Goal: Information Seeking & Learning: Learn about a topic

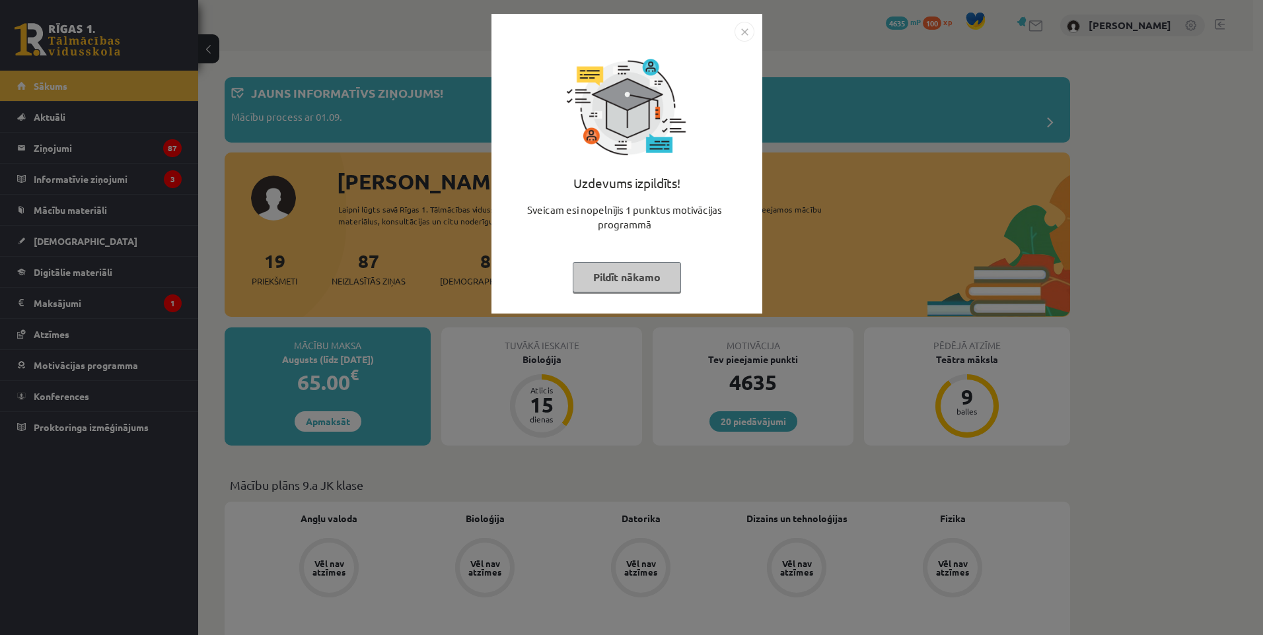
click at [610, 282] on button "Pildīt nākamo" at bounding box center [627, 277] width 108 height 30
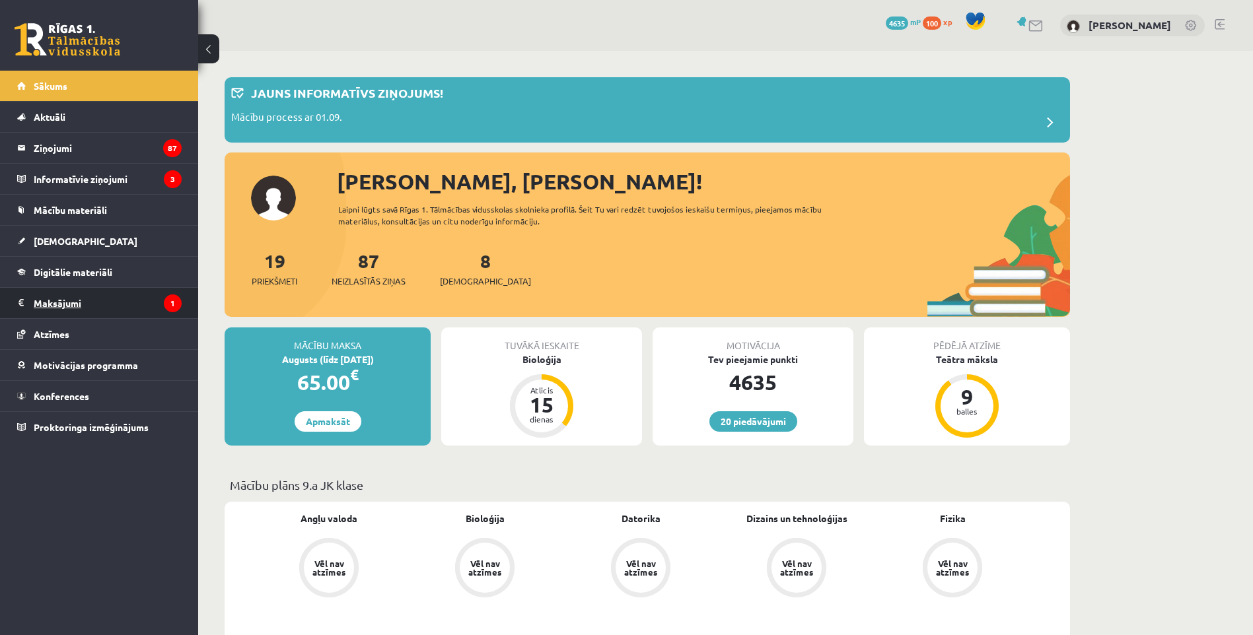
click at [114, 291] on legend "Maksājumi 1" at bounding box center [108, 303] width 148 height 30
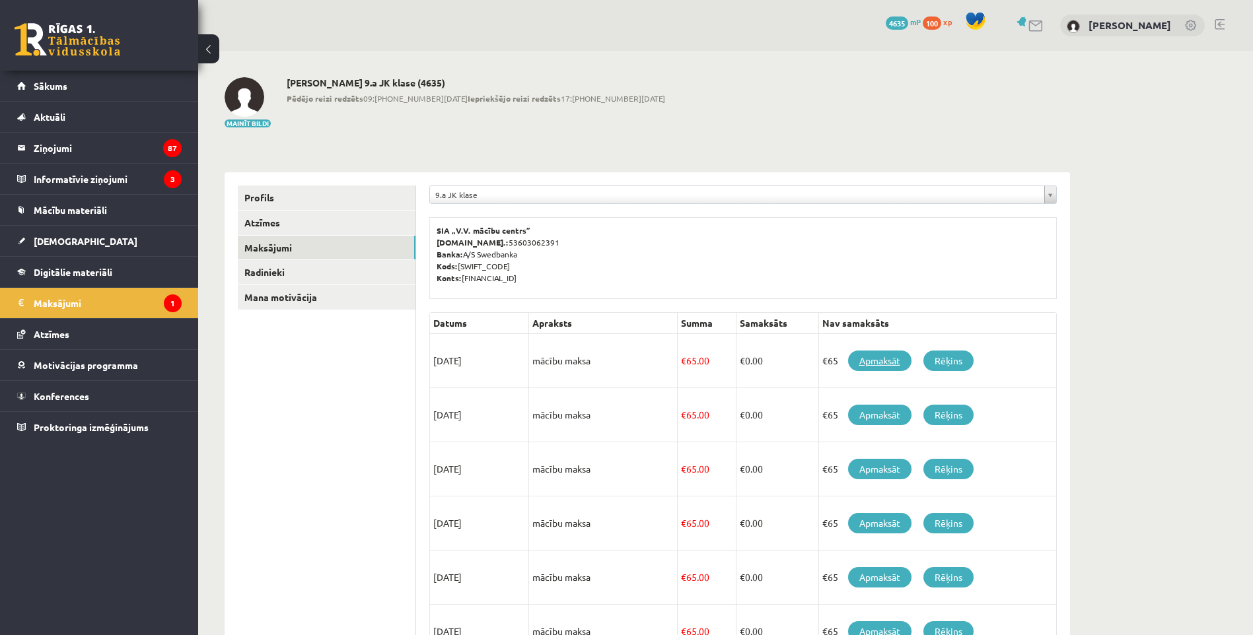
click at [862, 361] on link "Apmaksāt" at bounding box center [879, 361] width 63 height 20
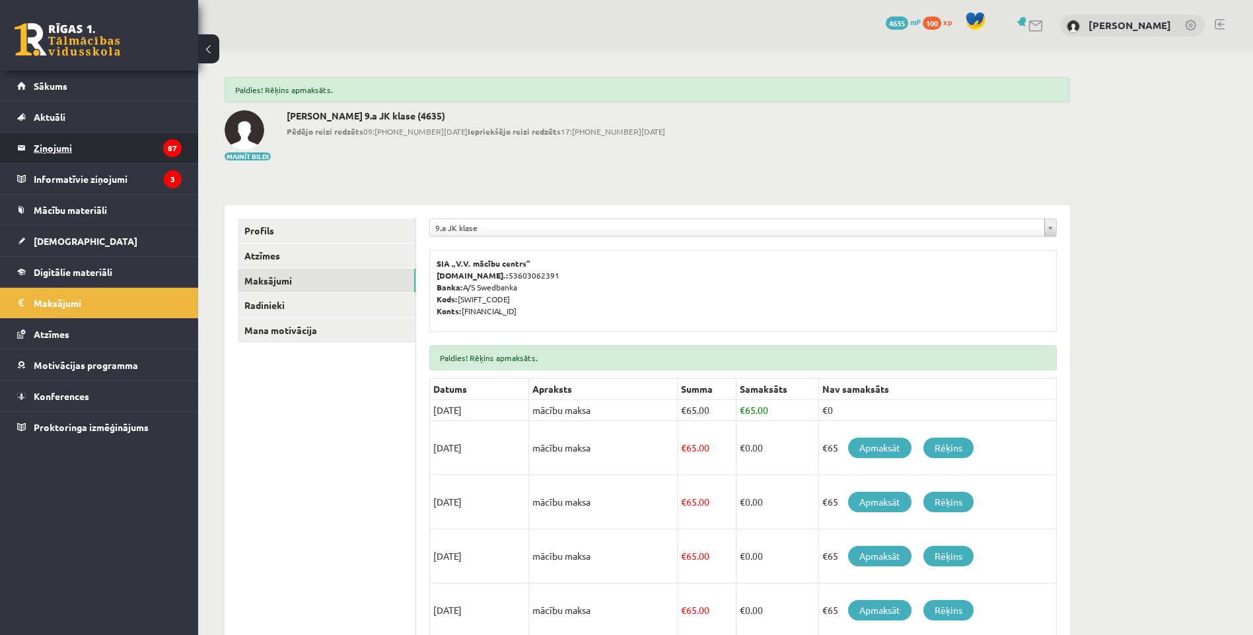
click at [104, 157] on legend "Ziņojumi 87" at bounding box center [108, 148] width 148 height 30
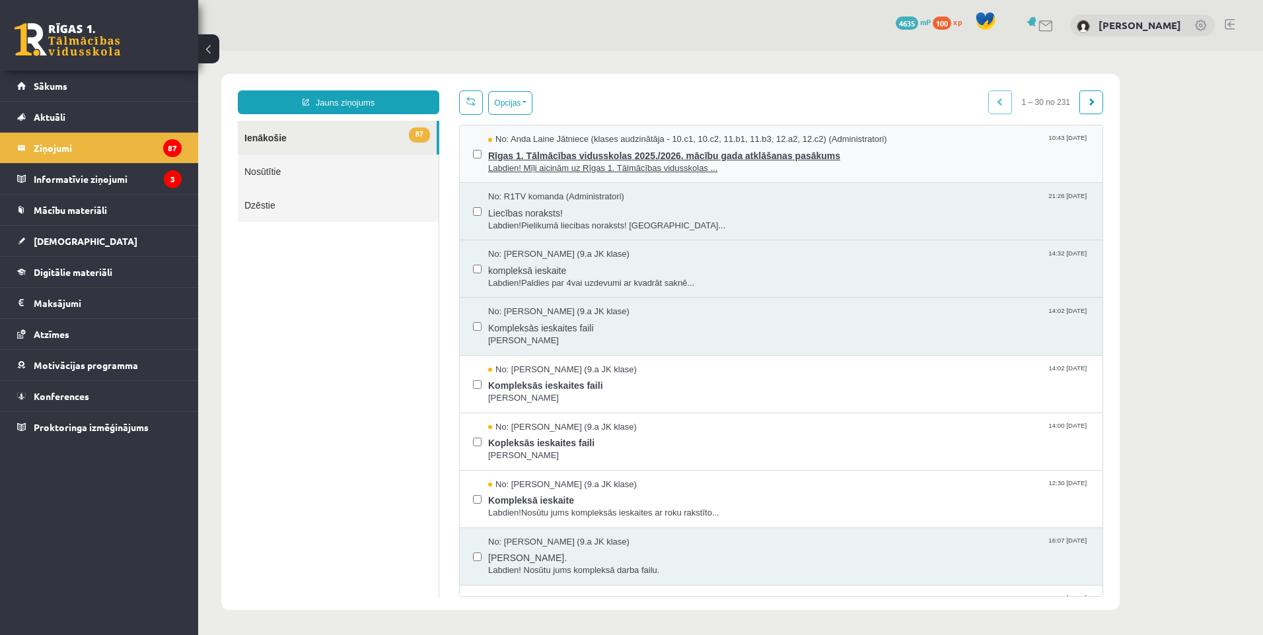
click at [833, 155] on span "Rīgas 1. Tālmācības vidusskolas 2025./2026. mācību gada atklāšanas pasākums" at bounding box center [788, 154] width 601 height 17
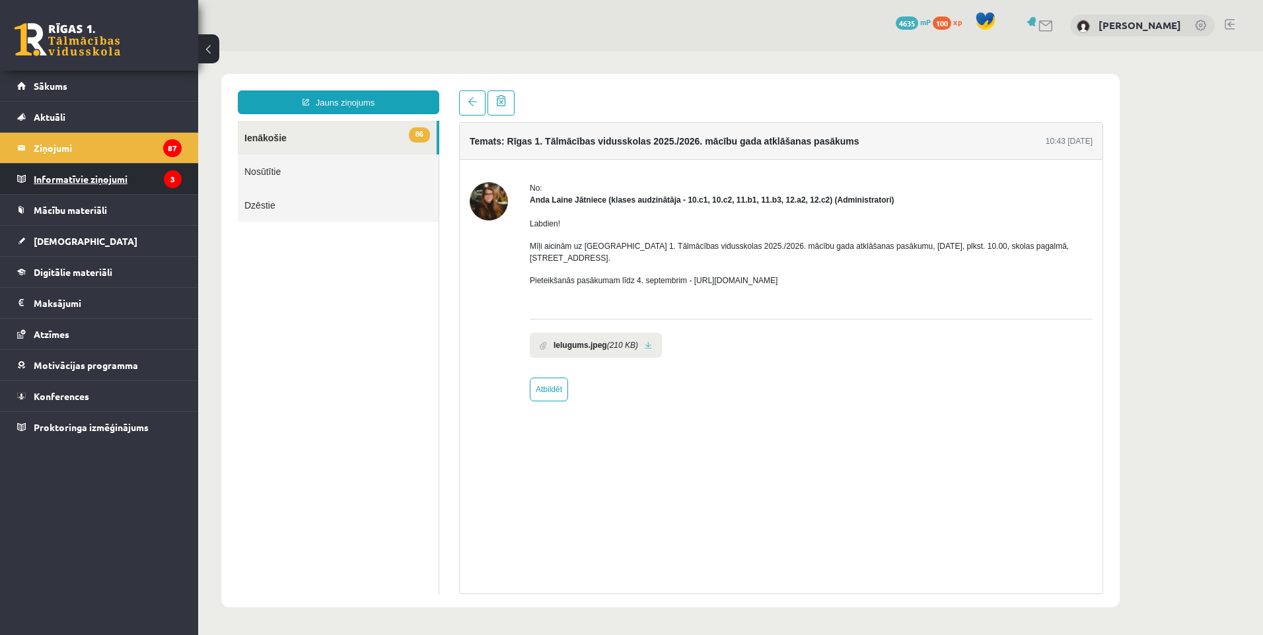
click at [125, 175] on legend "Informatīvie ziņojumi 3" at bounding box center [108, 179] width 148 height 30
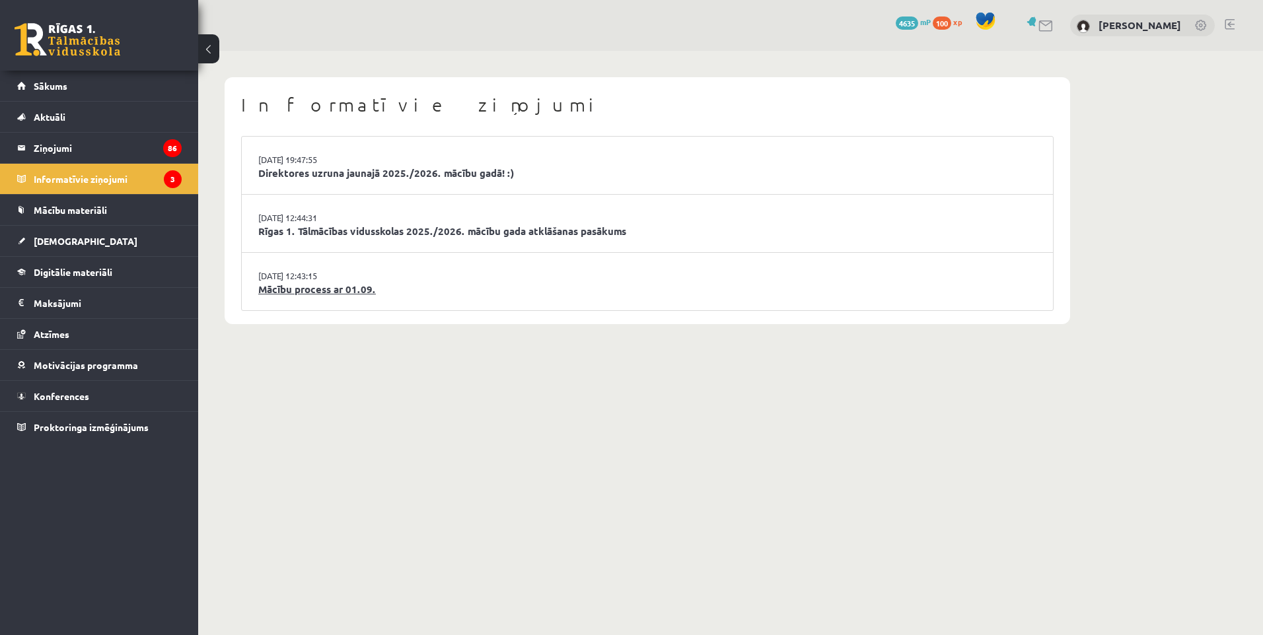
click at [335, 295] on link "Mācību process ar 01.09." at bounding box center [647, 289] width 778 height 15
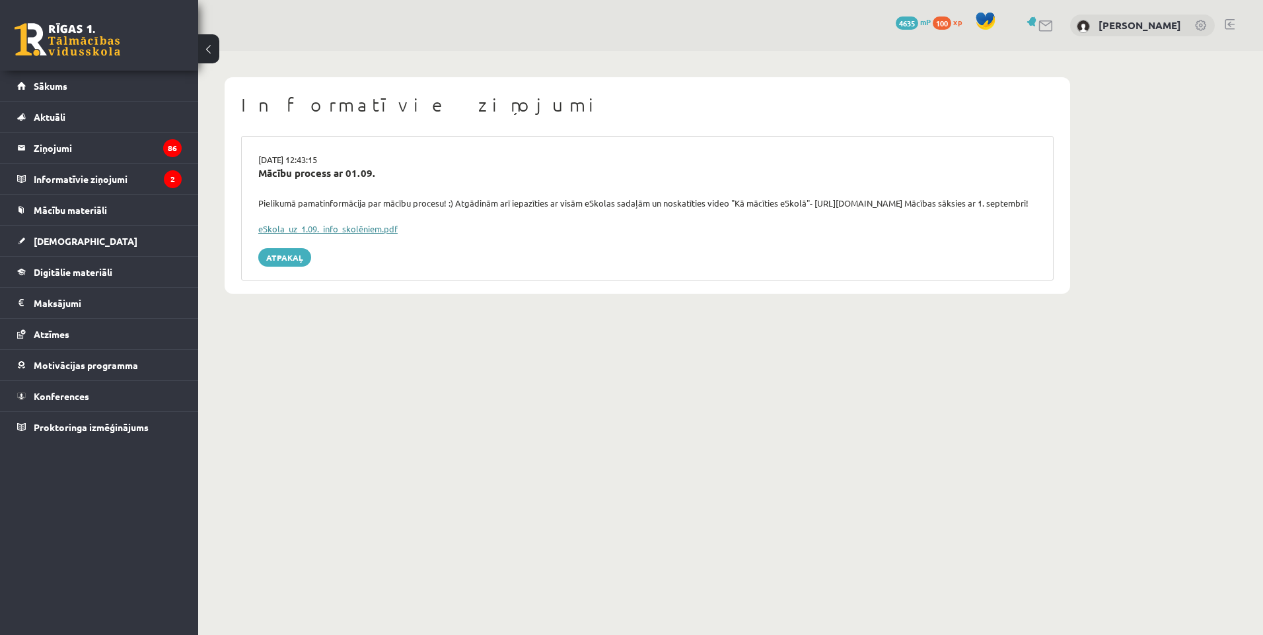
click at [334, 234] on link "eSkola_uz_1.09._info_skolēniem.pdf" at bounding box center [327, 228] width 139 height 11
click at [66, 83] on span "Sākums" at bounding box center [51, 86] width 34 height 12
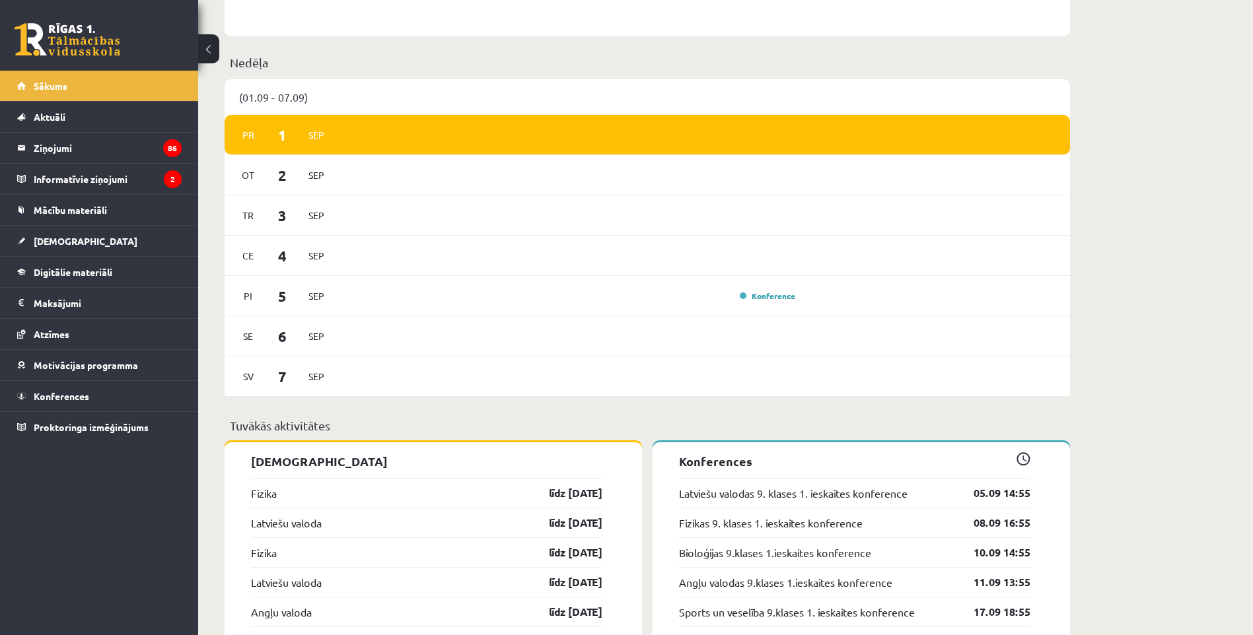
scroll to position [991, 0]
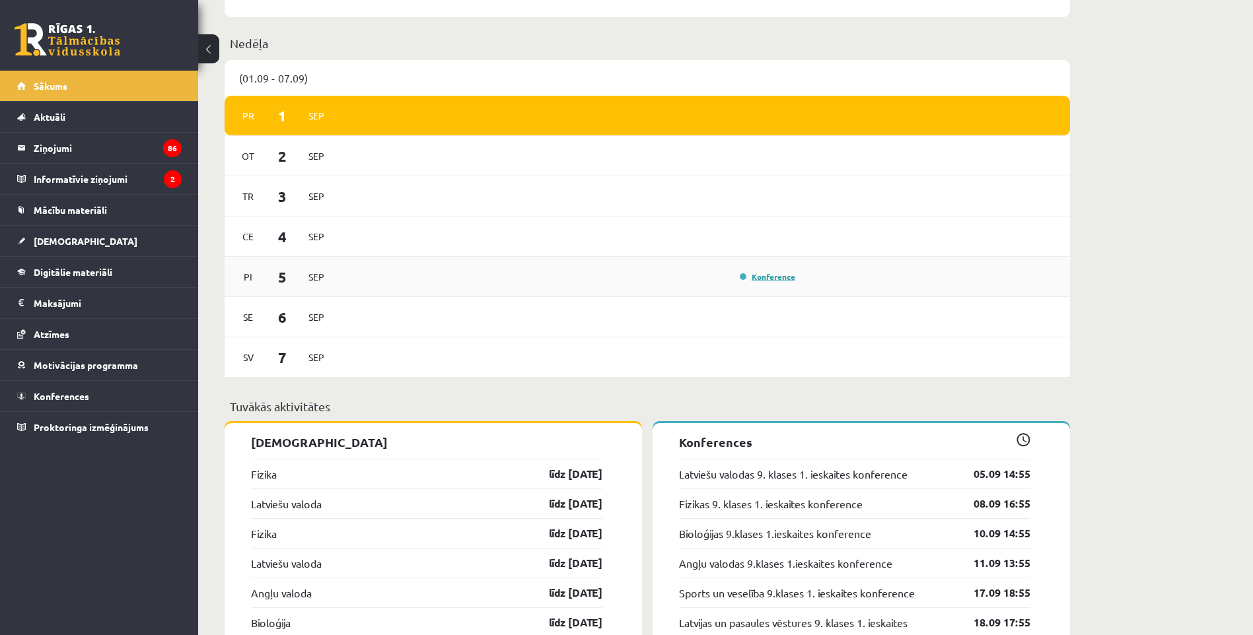
click at [776, 277] on link "Konference" at bounding box center [767, 276] width 55 height 11
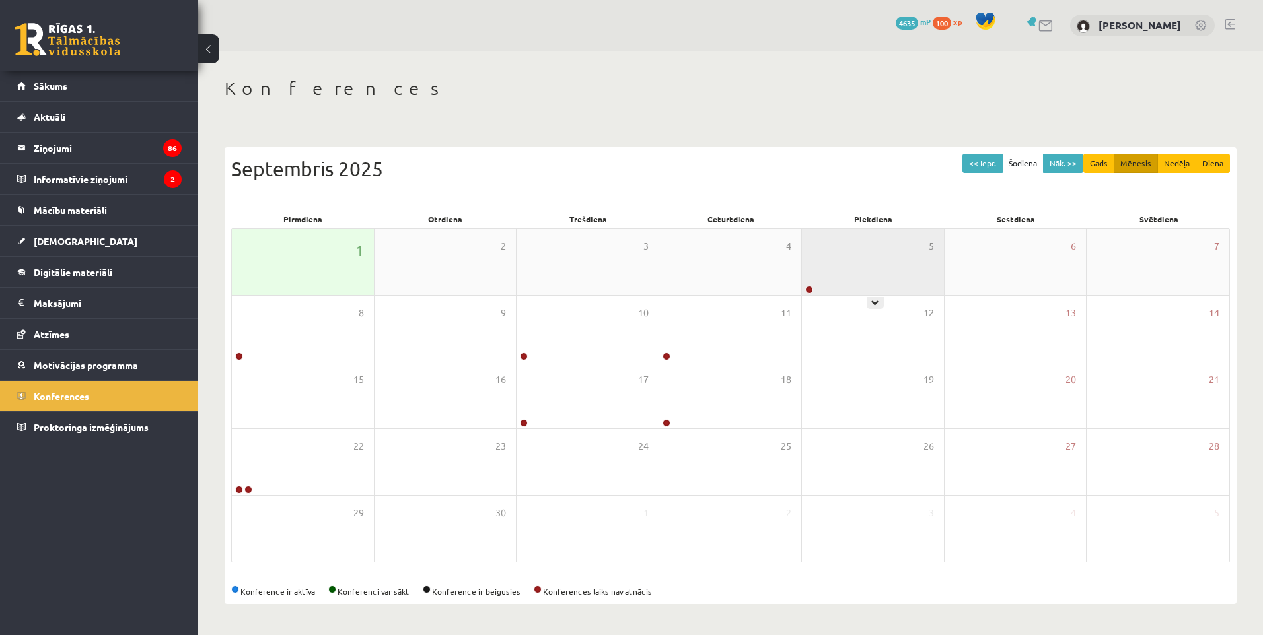
click at [854, 286] on div "5" at bounding box center [873, 262] width 142 height 66
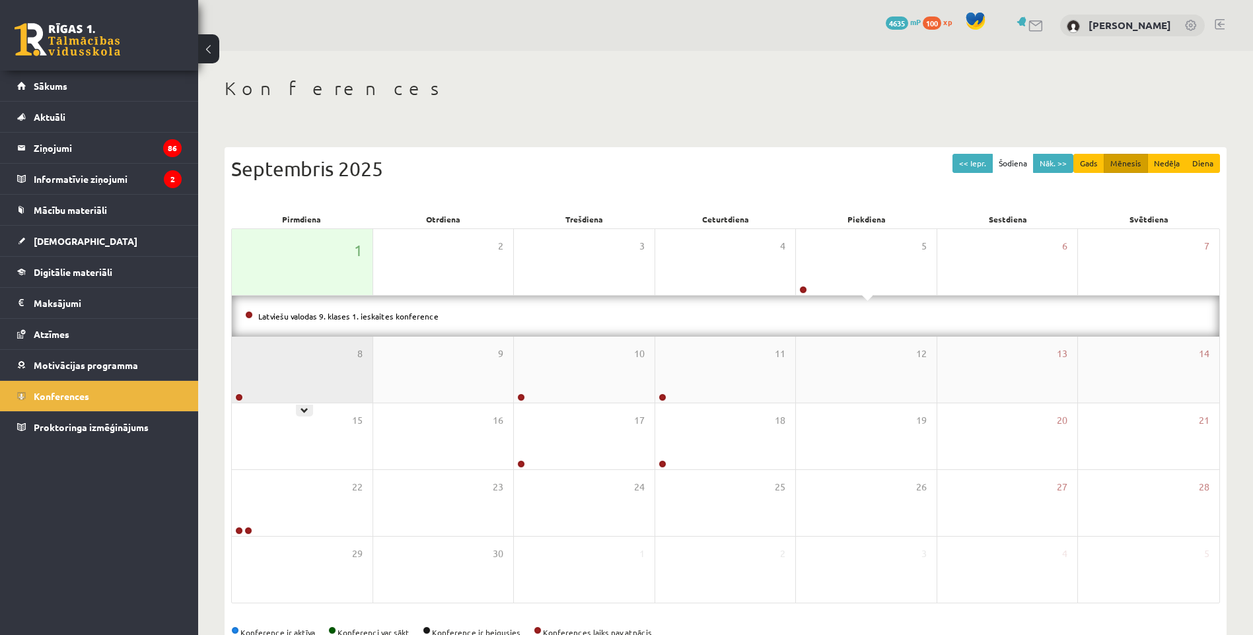
click at [309, 380] on div "8" at bounding box center [302, 370] width 141 height 66
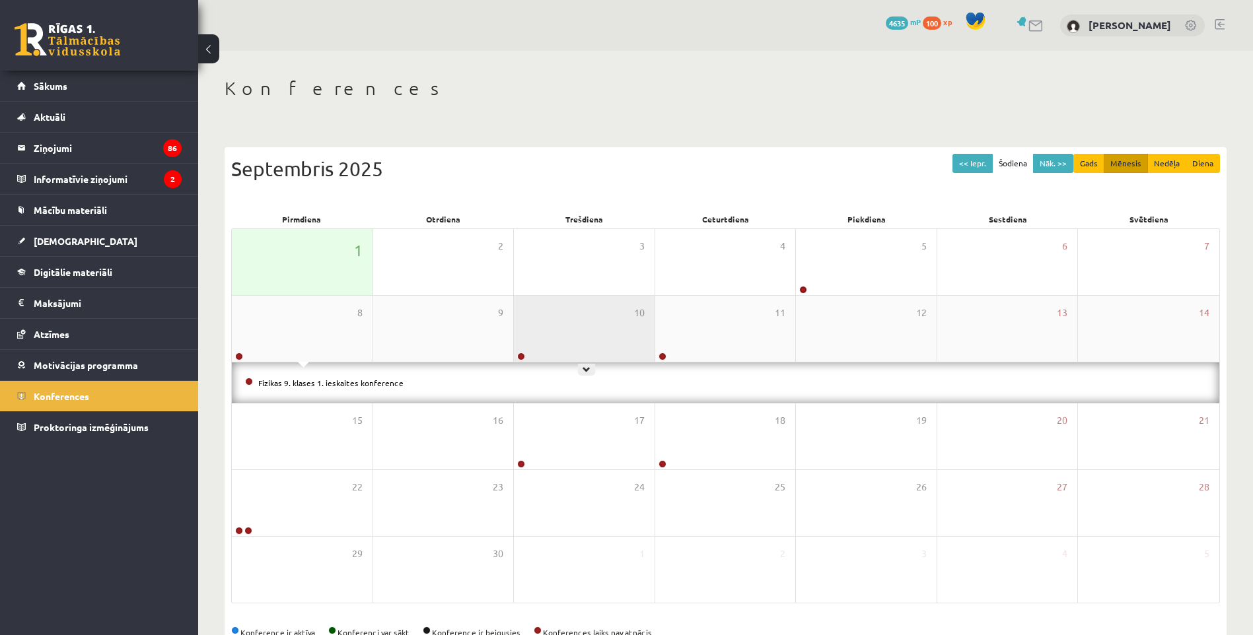
click at [567, 361] on div "10" at bounding box center [584, 329] width 141 height 66
click at [575, 347] on div "10" at bounding box center [584, 329] width 141 height 66
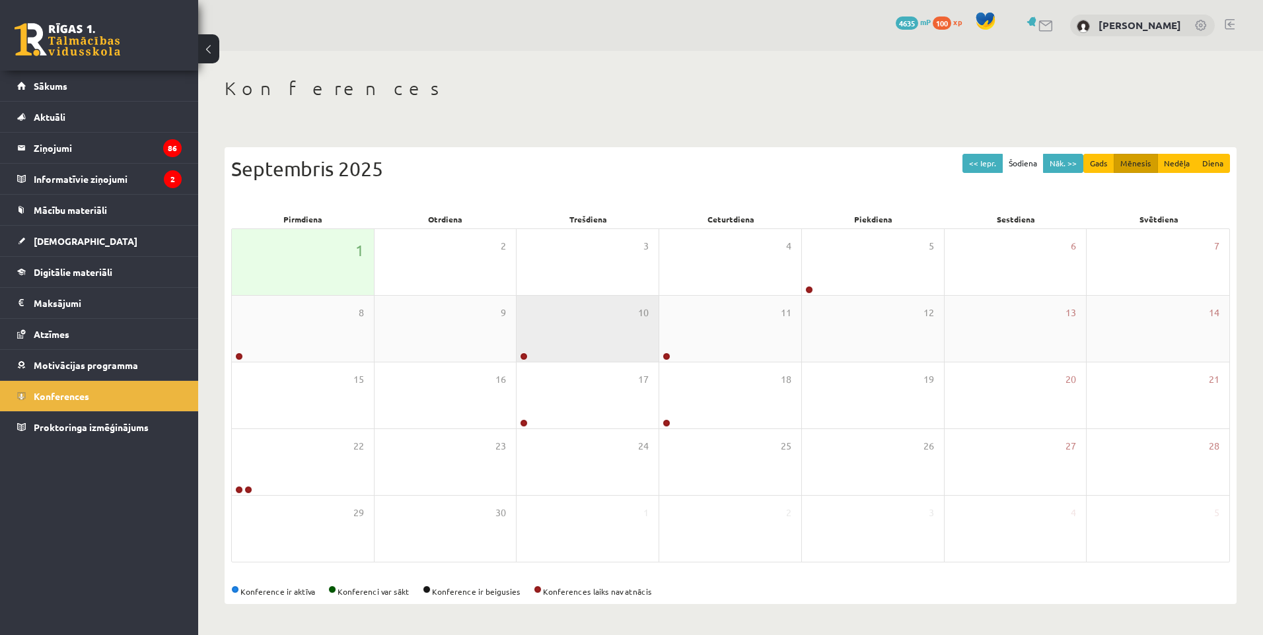
click at [573, 318] on div "10" at bounding box center [587, 329] width 142 height 66
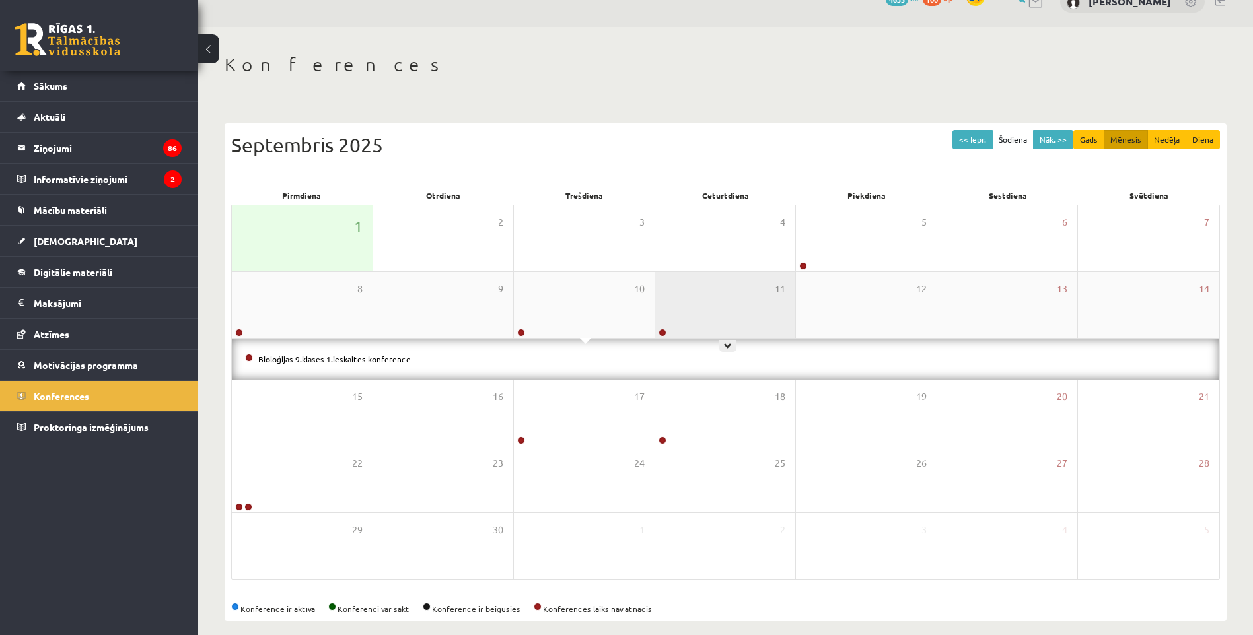
scroll to position [37, 0]
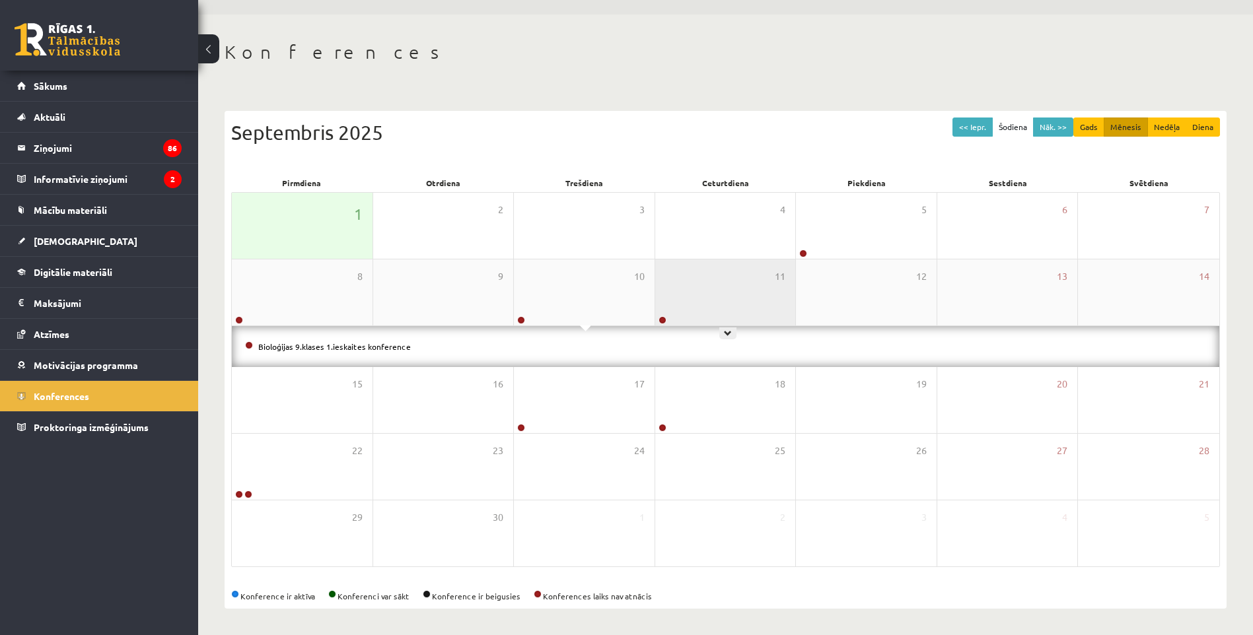
drag, startPoint x: 732, startPoint y: 301, endPoint x: 738, endPoint y: 312, distance: 12.1
click at [738, 311] on div "11" at bounding box center [725, 293] width 141 height 66
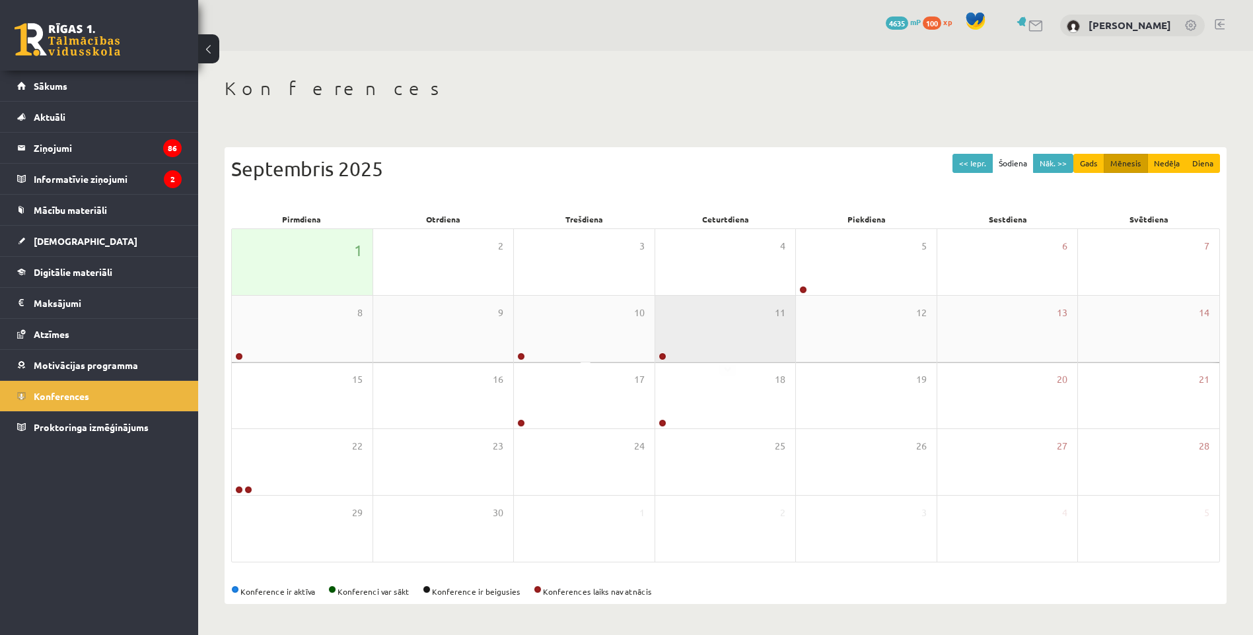
scroll to position [0, 0]
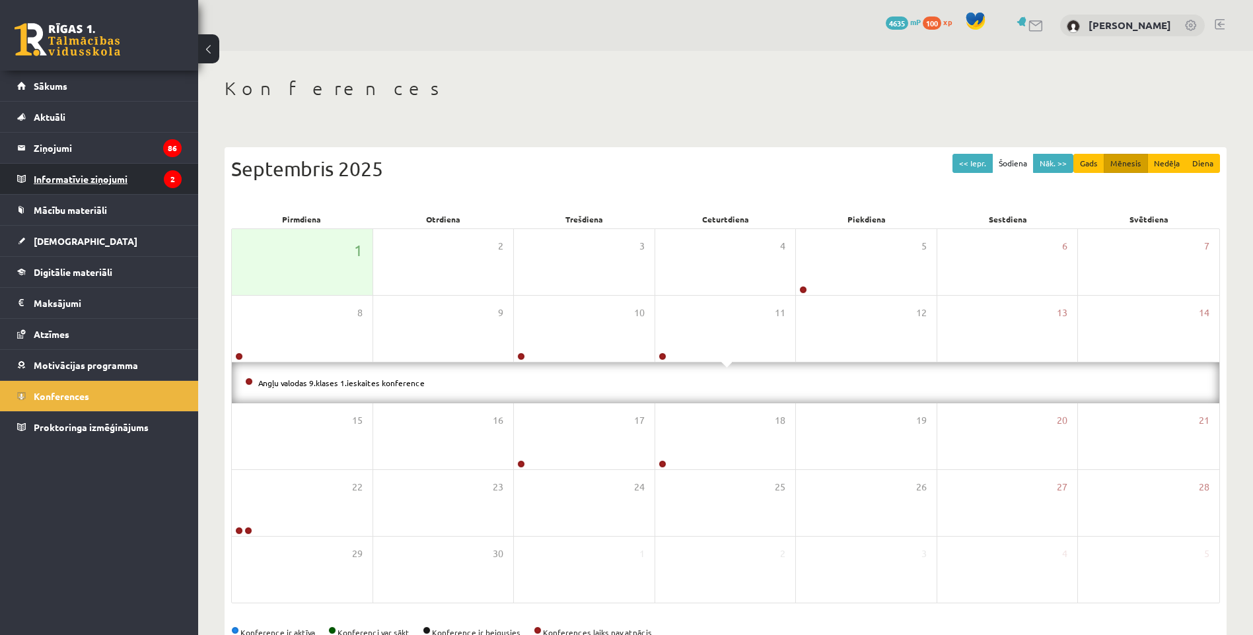
click at [89, 176] on legend "Informatīvie ziņojumi 2" at bounding box center [108, 179] width 148 height 30
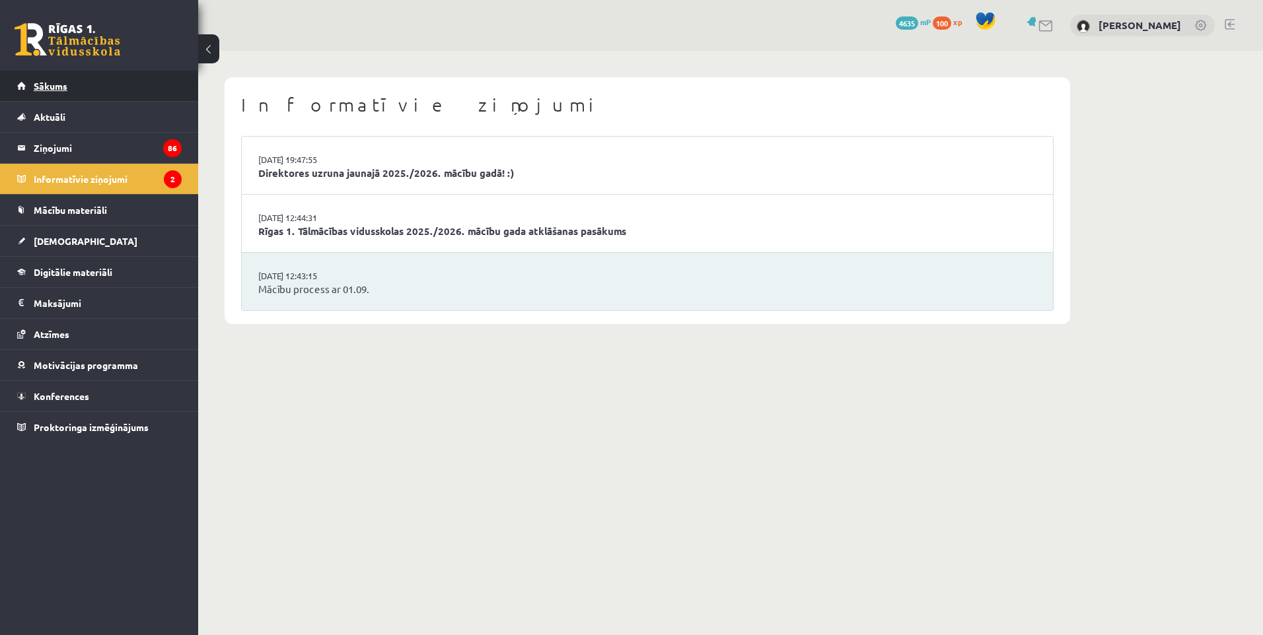
click at [49, 87] on span "Sākums" at bounding box center [51, 86] width 34 height 12
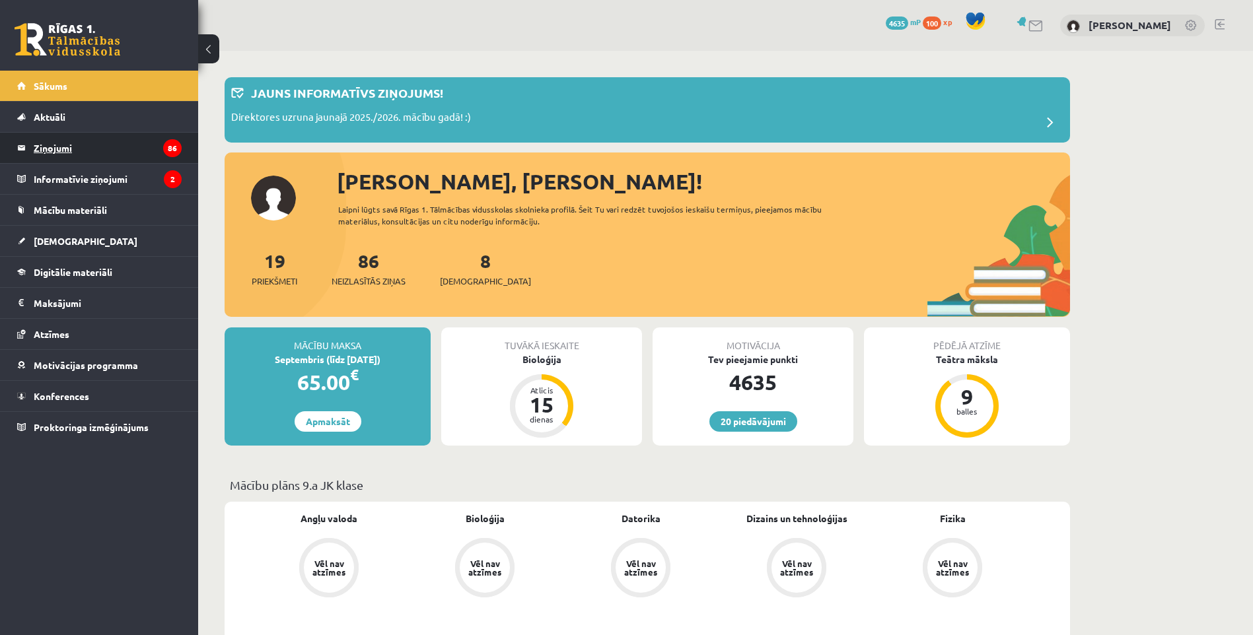
click at [60, 146] on legend "Ziņojumi 86" at bounding box center [108, 148] width 148 height 30
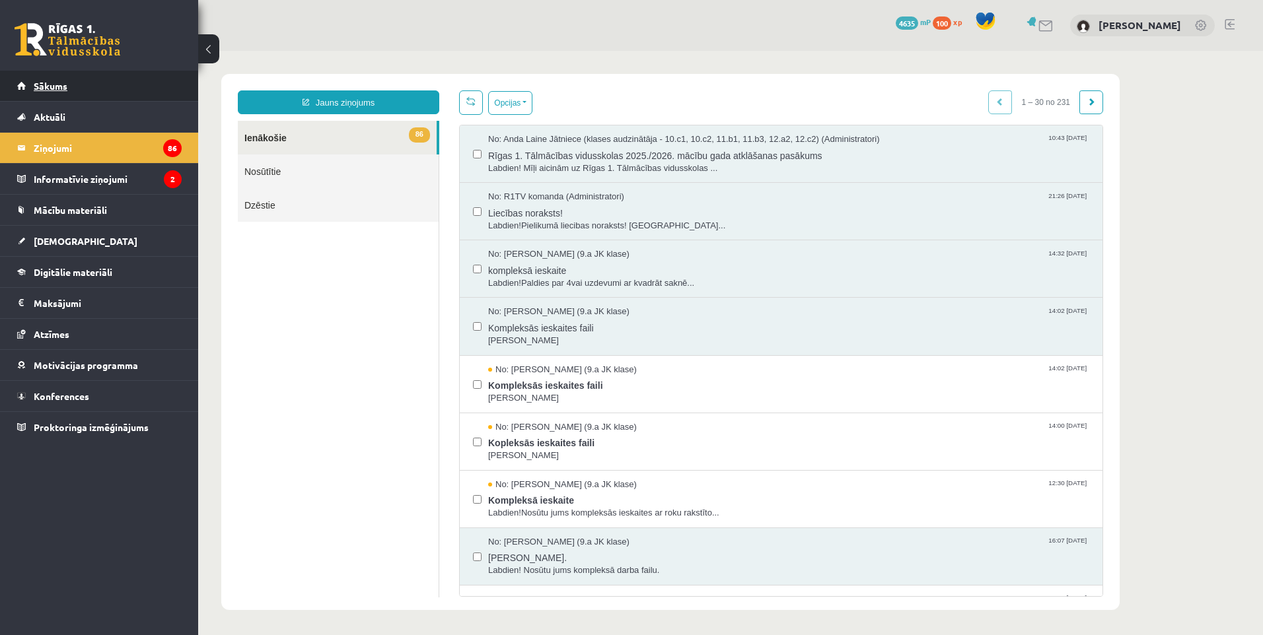
click at [40, 92] on link "Sākums" at bounding box center [99, 86] width 164 height 30
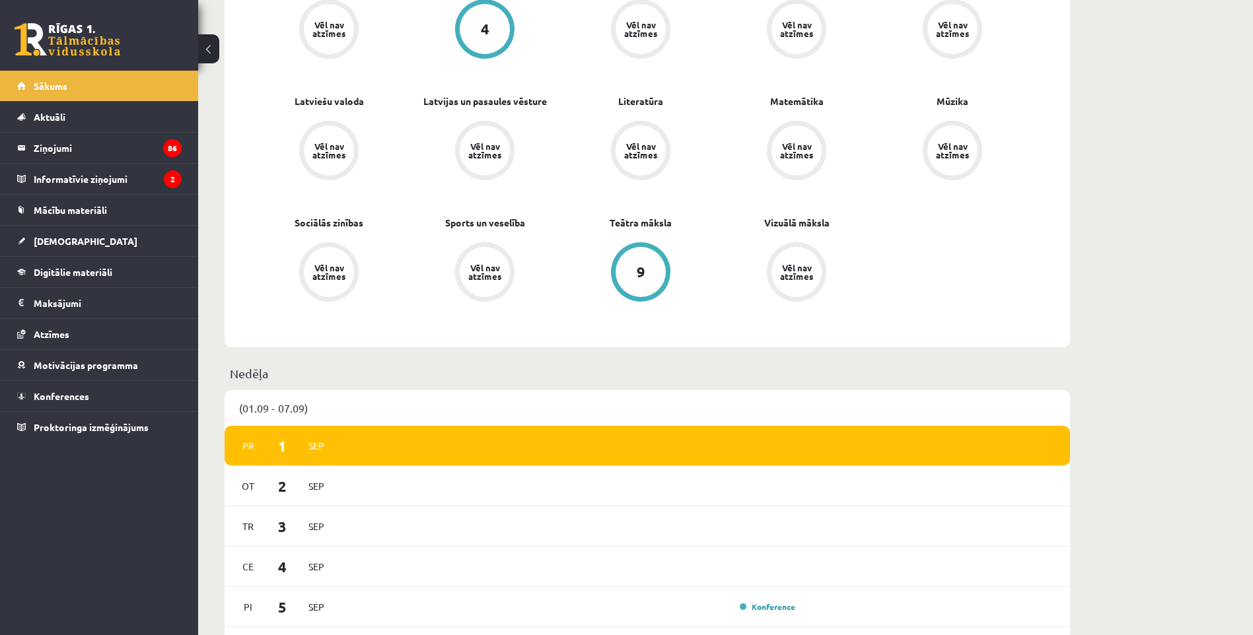
scroll to position [528, 0]
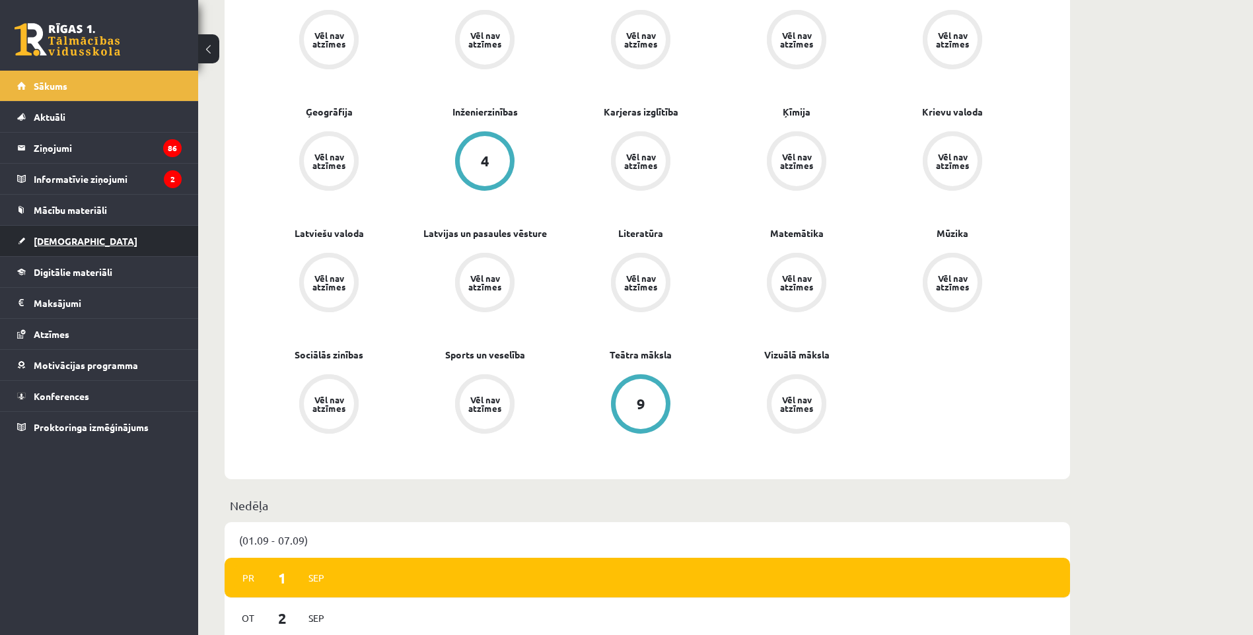
click at [55, 247] on link "[DEMOGRAPHIC_DATA]" at bounding box center [99, 241] width 164 height 30
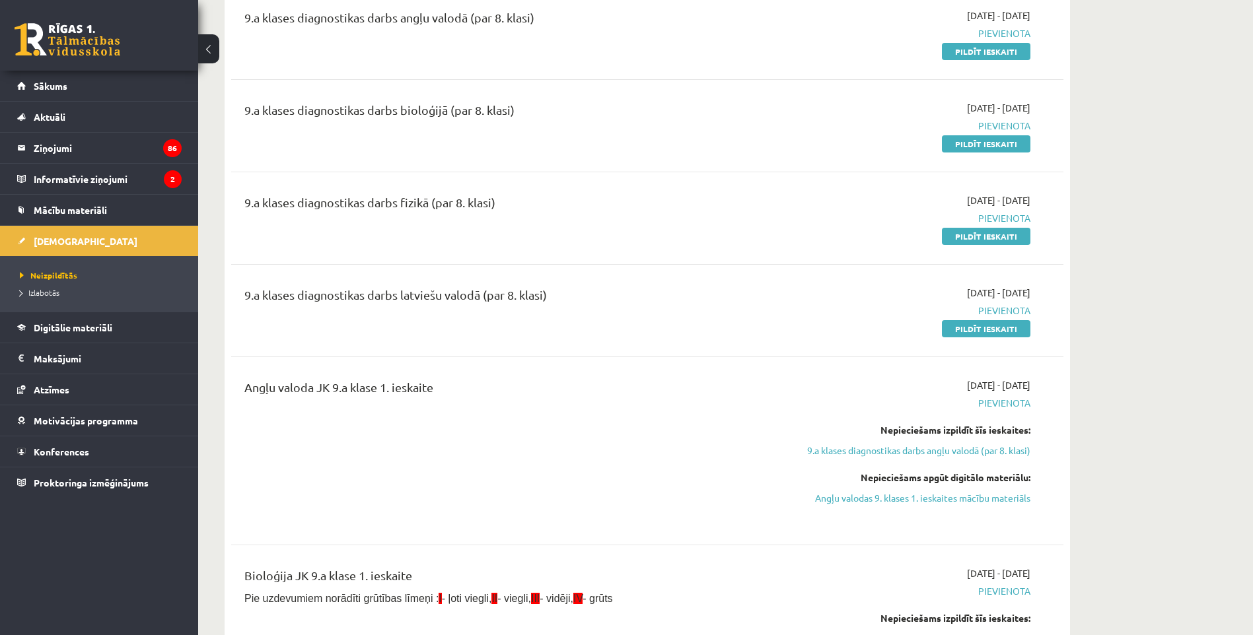
scroll to position [198, 0]
